Goal: Use online tool/utility: Utilize a website feature to perform a specific function

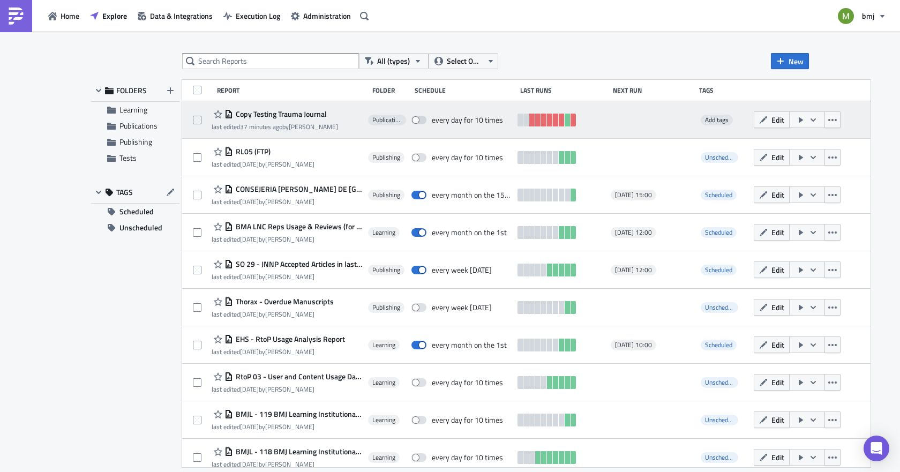
click at [298, 113] on span "Copy Testing Trauma Journal" at bounding box center [280, 114] width 94 height 10
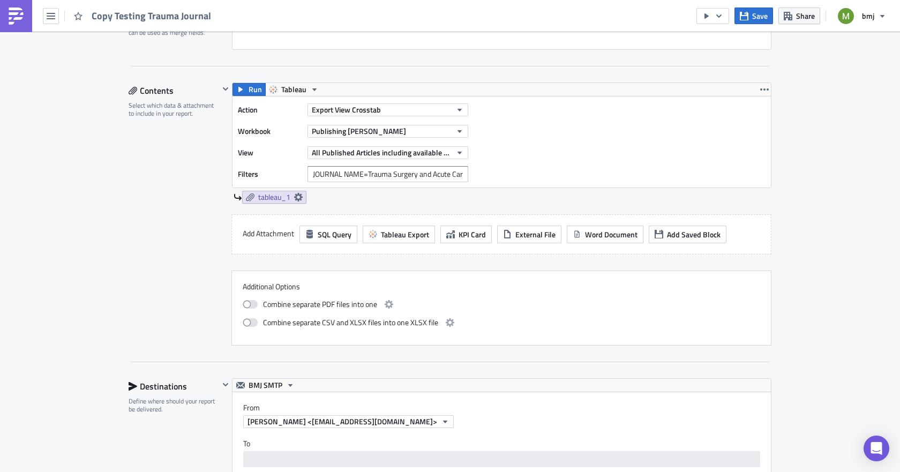
scroll to position [322, 0]
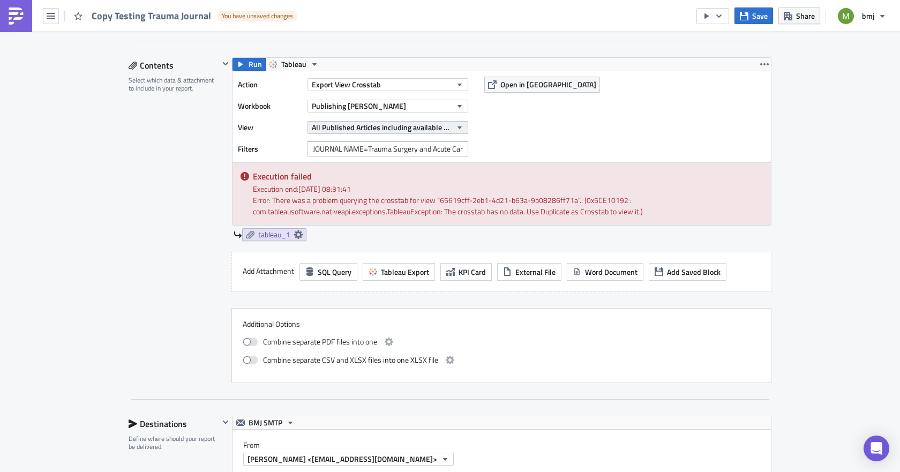
click at [354, 126] on span "All Published Articles including available Twitter Information (Weekly)" at bounding box center [382, 127] width 140 height 11
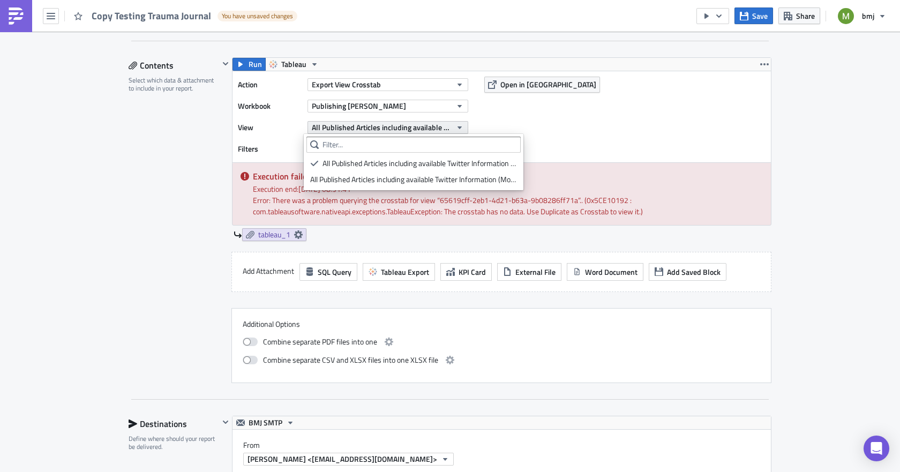
click at [354, 126] on span "All Published Articles including available Twitter Information (Weekly)" at bounding box center [382, 127] width 140 height 11
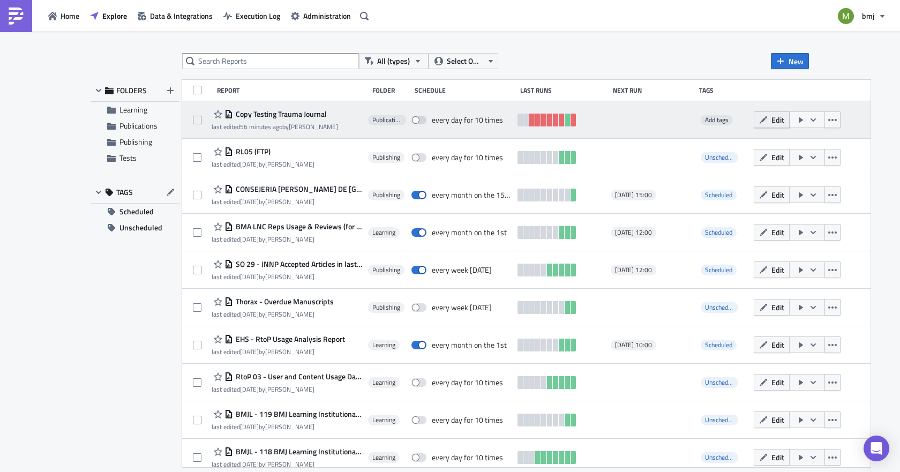
click at [754, 124] on button "Edit" at bounding box center [772, 119] width 36 height 17
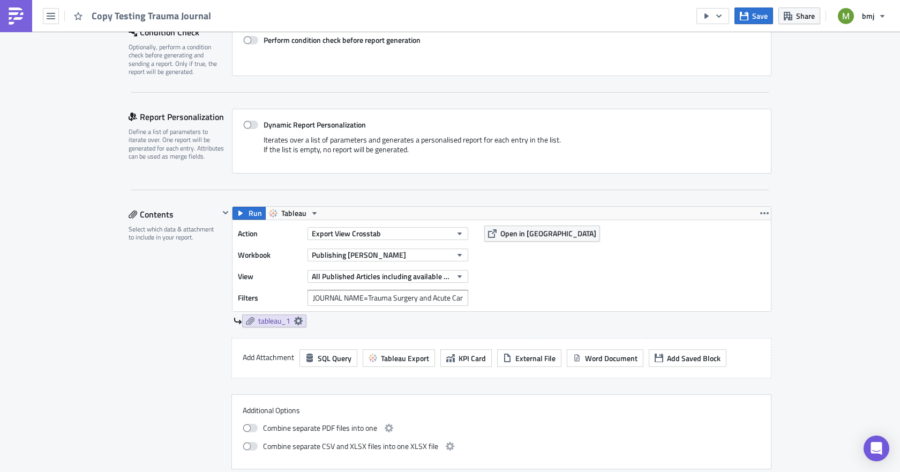
scroll to position [268, 0]
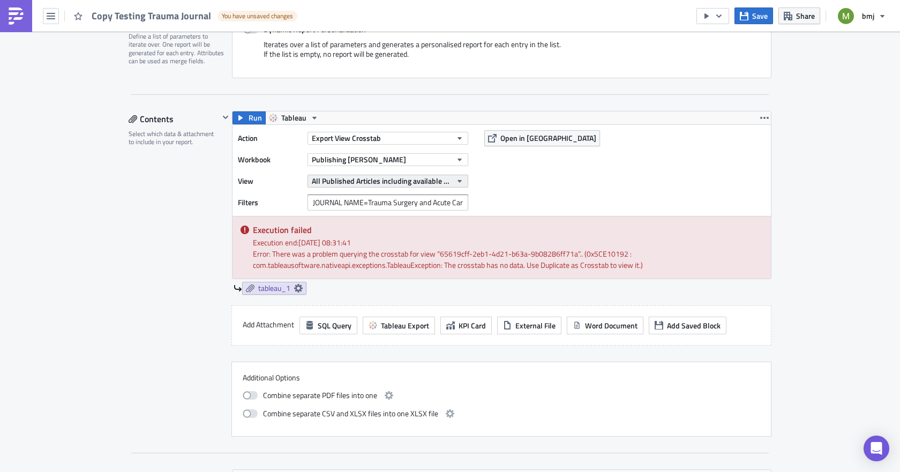
click at [360, 181] on span "All Published Articles including available Twitter Information (Weekly)" at bounding box center [382, 180] width 140 height 11
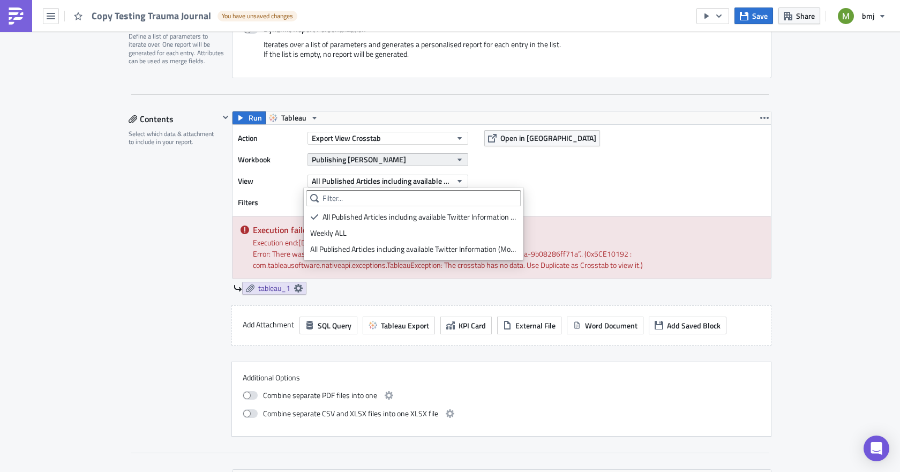
click at [355, 160] on span "Publishing [PERSON_NAME]" at bounding box center [359, 159] width 94 height 11
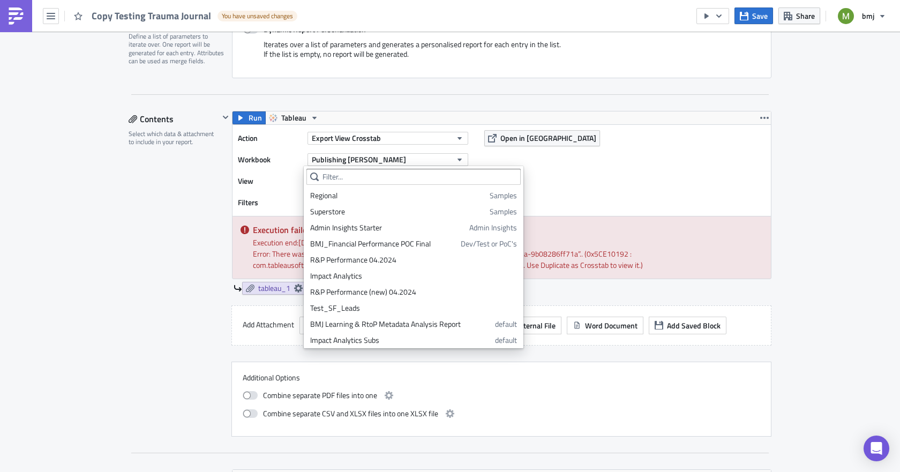
click at [192, 203] on div "Contents Select which data & attachment to include in your report." at bounding box center [174, 274] width 91 height 326
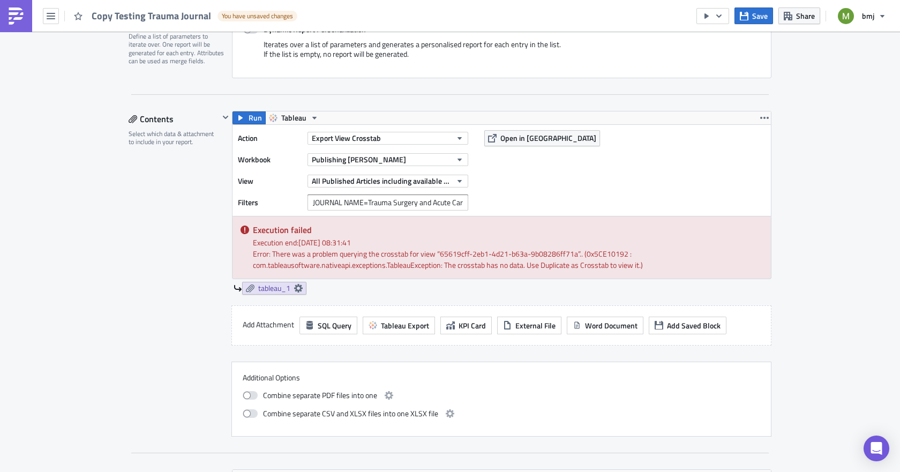
click at [381, 173] on div "All Published Articles including available Twitter Information (Weekly)" at bounding box center [388, 181] width 161 height 16
click at [379, 177] on span "All Published Articles including available Twitter Information (Weekly)" at bounding box center [382, 180] width 140 height 11
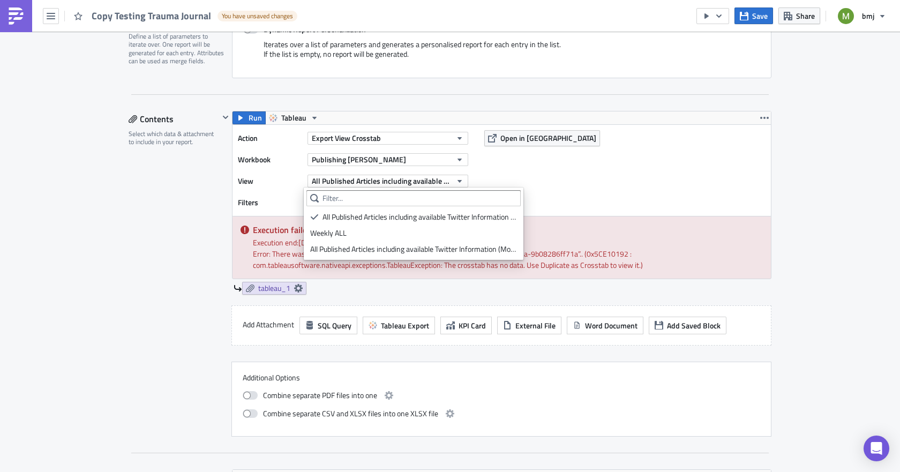
click at [191, 220] on div "Contents Select which data & attachment to include in your report." at bounding box center [174, 274] width 91 height 326
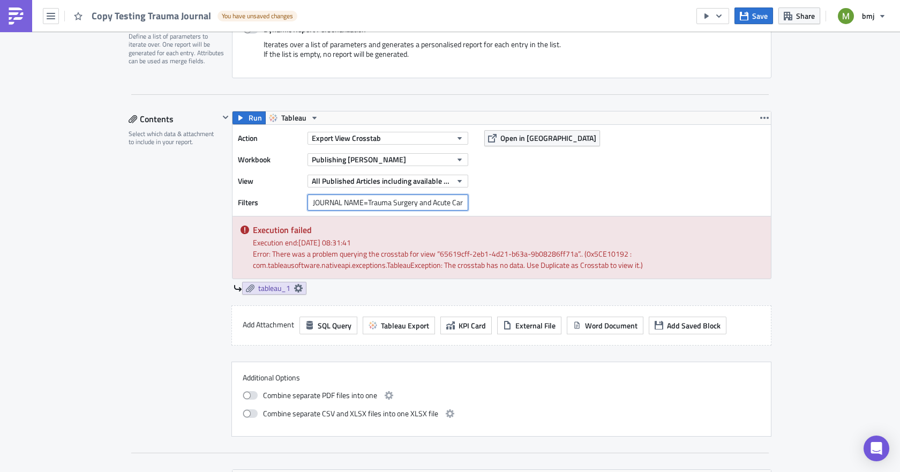
drag, startPoint x: 360, startPoint y: 202, endPoint x: 243, endPoint y: 202, distance: 116.8
click at [243, 202] on div "Filters JOURNAL NAME=Trauma Surgery and Acute Care Open" at bounding box center [356, 203] width 236 height 16
type input "Journal Name (for PM)=Trauma Surgery and Acute Care Open"
click at [129, 258] on div "Contents Select which data & attachment to include in your report." at bounding box center [174, 274] width 91 height 326
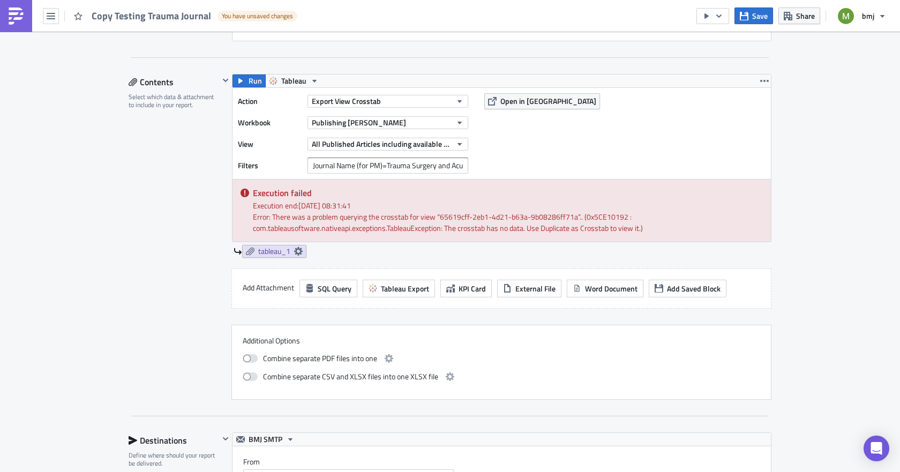
scroll to position [291, 0]
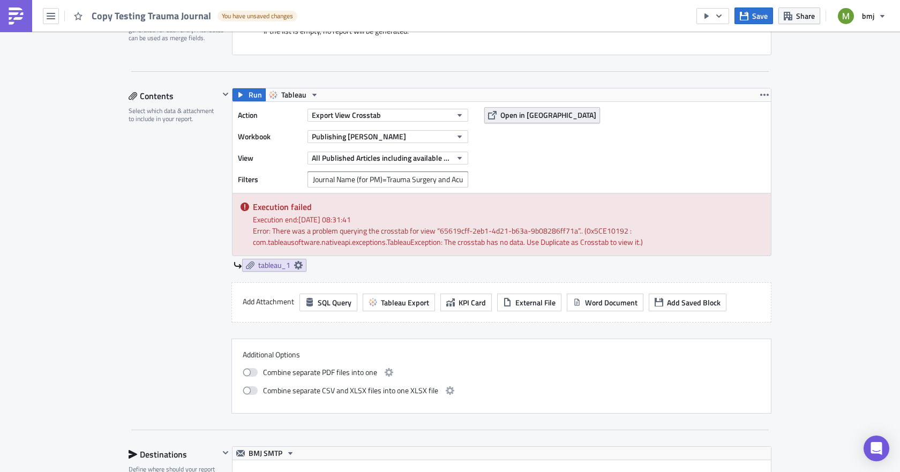
click at [521, 113] on span "Open in [GEOGRAPHIC_DATA]" at bounding box center [549, 114] width 96 height 11
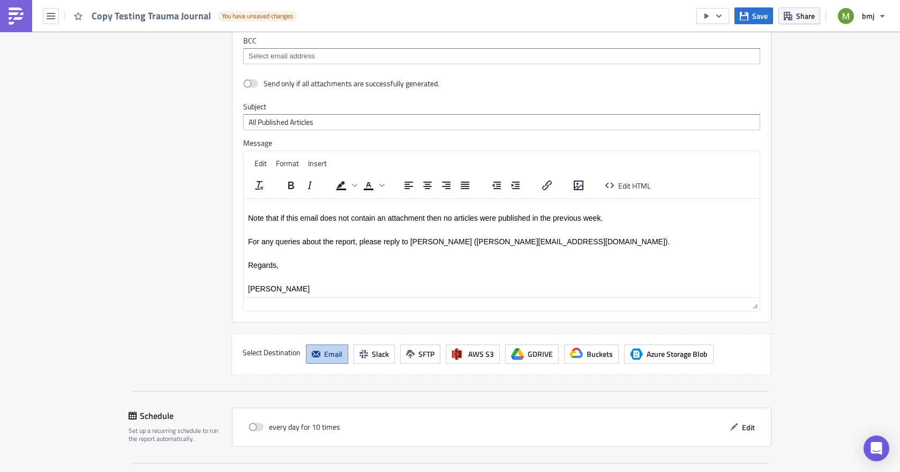
scroll to position [934, 0]
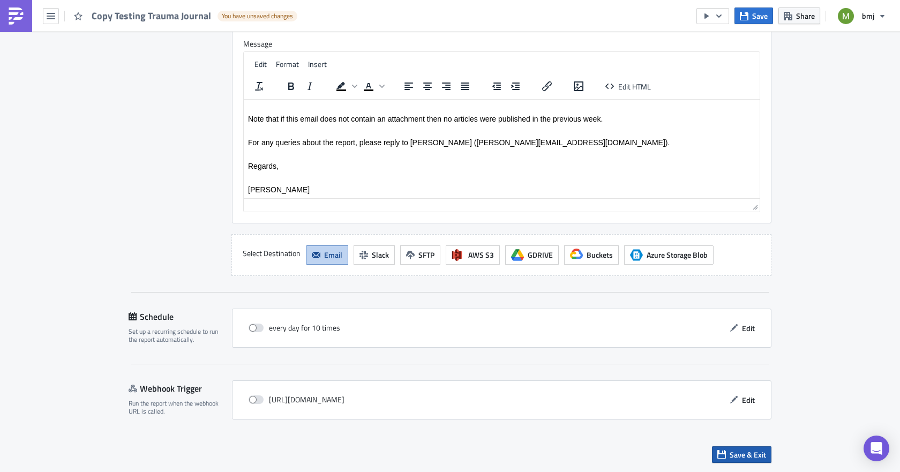
click at [749, 454] on span "Save & Exit" at bounding box center [748, 454] width 36 height 11
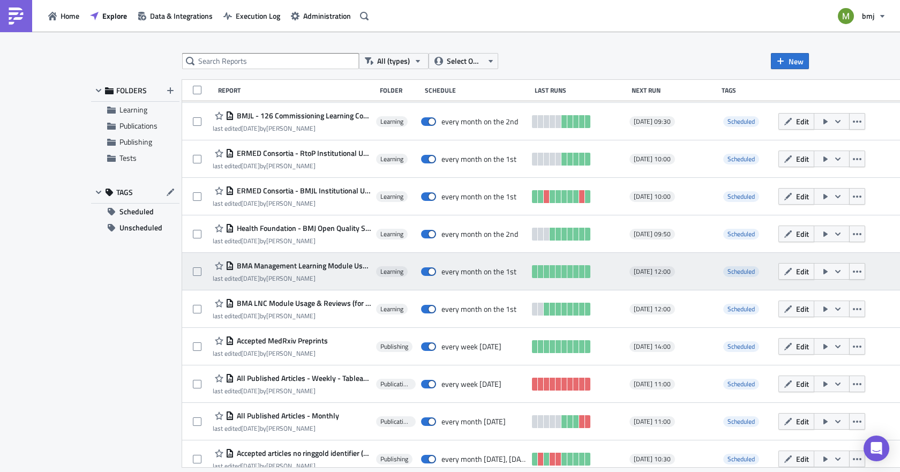
scroll to position [647, 0]
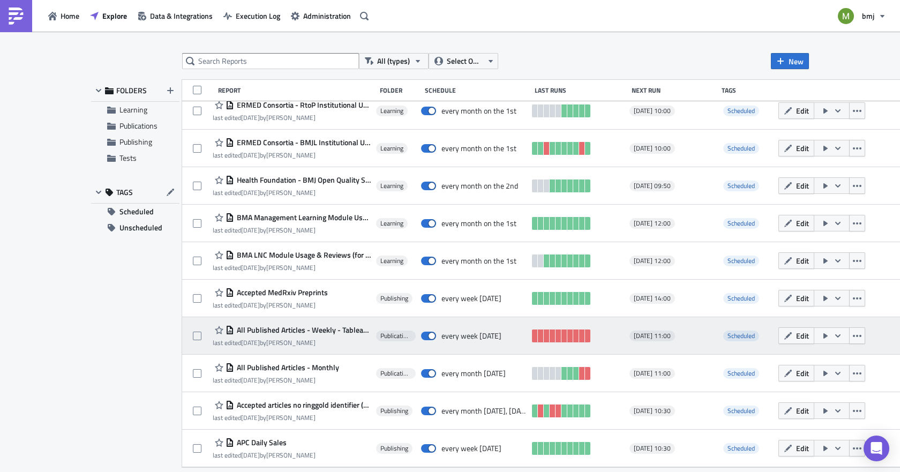
click at [338, 330] on span "All Published Articles - Weekly - Tableau Input" at bounding box center [302, 330] width 137 height 10
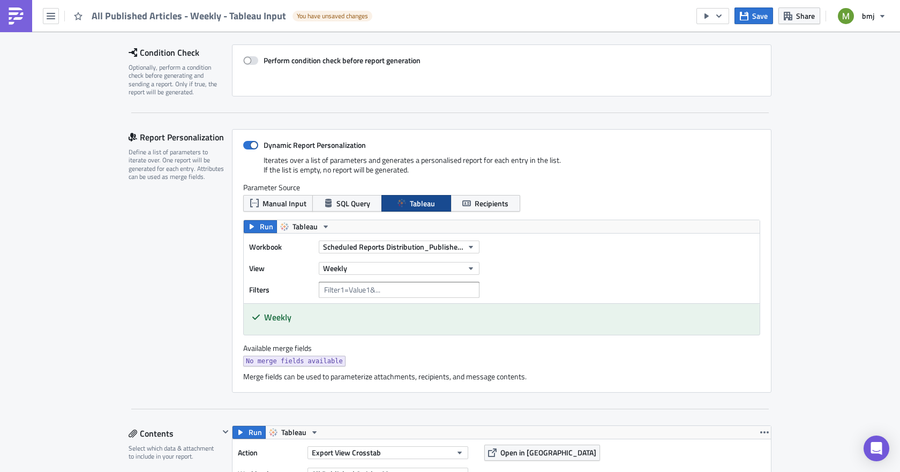
scroll to position [161, 0]
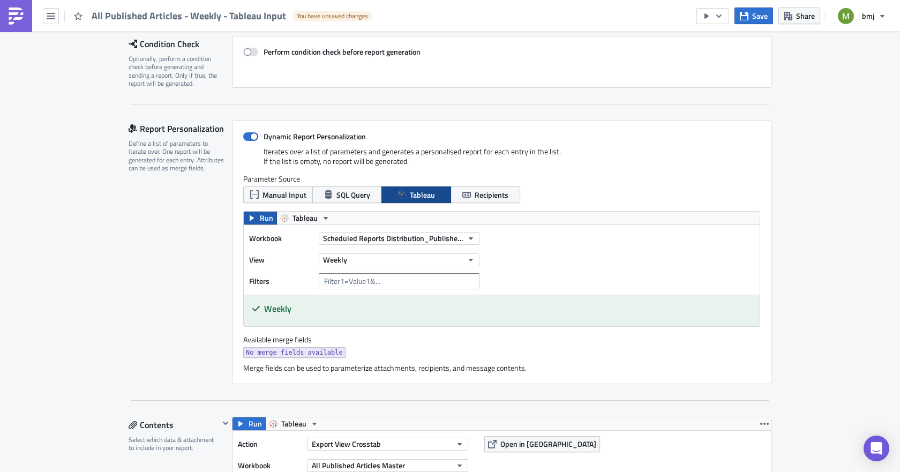
click at [260, 220] on span "Run" at bounding box center [266, 218] width 13 height 13
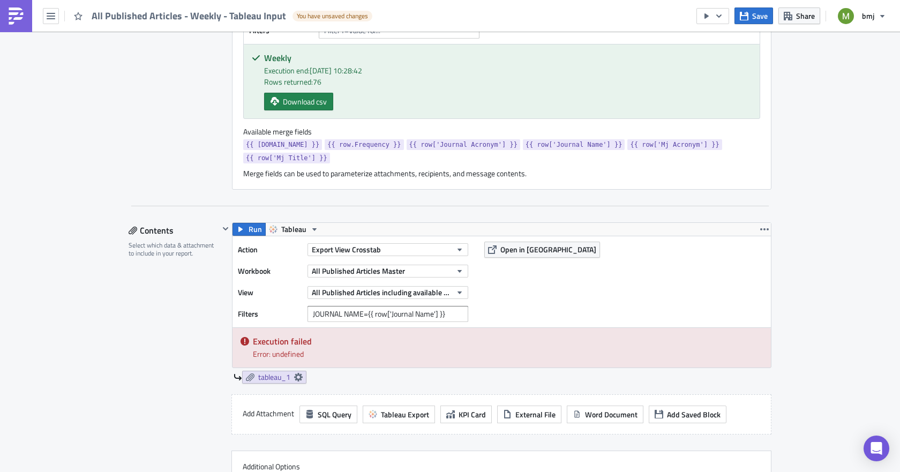
scroll to position [429, 0]
